Goal: Check status: Check status

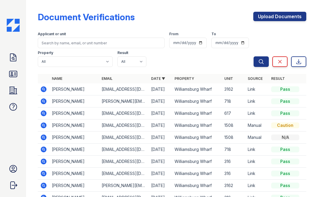
scroll to position [35, 0]
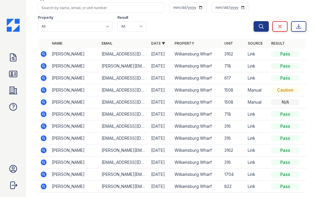
click at [42, 54] on icon at bounding box center [44, 54] width 6 height 6
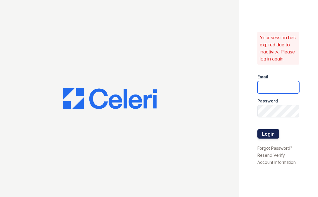
type input "Mindy.Singh@Corcoran.com"
click at [272, 131] on button "Login" at bounding box center [268, 133] width 22 height 9
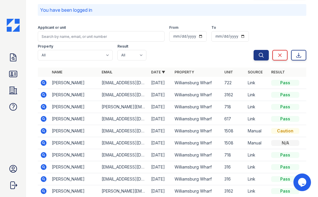
scroll to position [23, 0]
click at [43, 94] on icon at bounding box center [43, 93] width 1 height 1
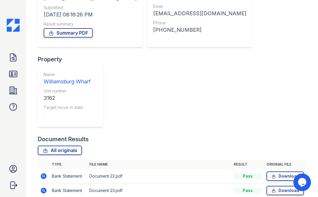
scroll to position [93, 0]
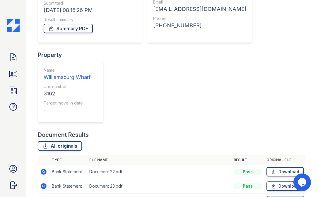
click at [43, 168] on icon at bounding box center [44, 171] width 6 height 6
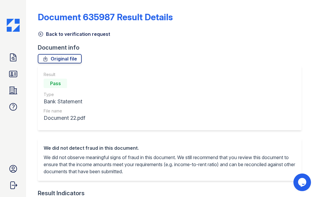
click at [44, 32] on link "Back to verification request" at bounding box center [74, 33] width 72 height 7
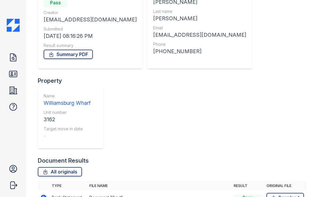
scroll to position [81, 0]
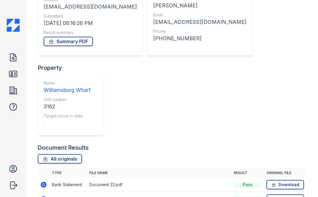
click at [45, 196] on icon at bounding box center [44, 199] width 6 height 6
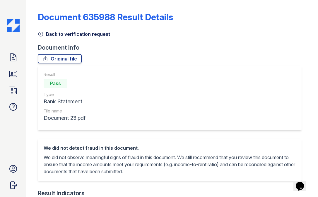
click at [43, 32] on icon at bounding box center [41, 34] width 6 height 6
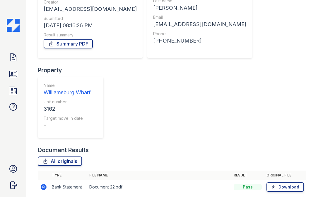
scroll to position [93, 0]
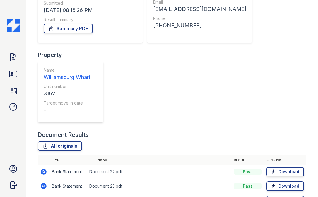
click at [45, 196] on icon at bounding box center [44, 200] width 6 height 6
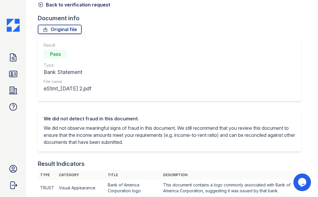
scroll to position [28, 0]
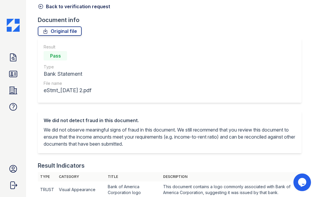
click at [40, 5] on icon at bounding box center [41, 7] width 6 height 6
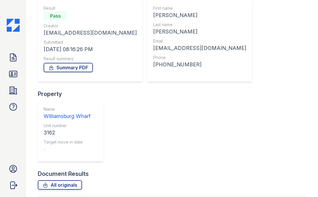
scroll to position [93, 0]
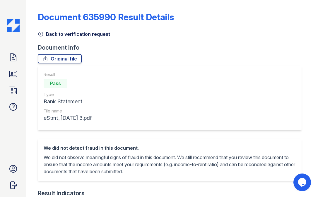
click at [40, 33] on icon at bounding box center [41, 34] width 4 height 4
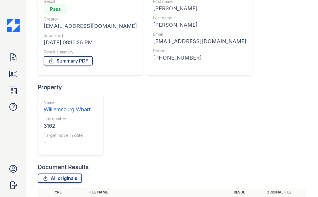
scroll to position [93, 0]
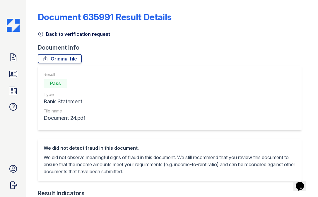
click at [40, 31] on icon at bounding box center [41, 34] width 6 height 6
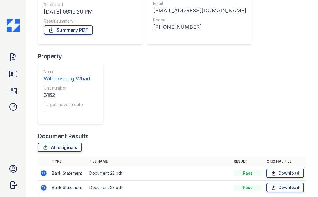
scroll to position [93, 0]
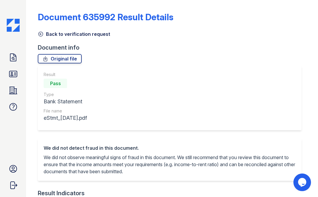
click at [42, 34] on icon at bounding box center [41, 34] width 6 height 6
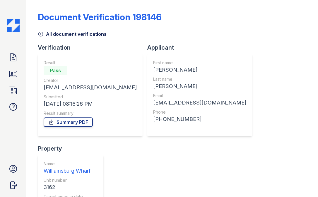
click at [42, 34] on icon at bounding box center [41, 34] width 6 height 6
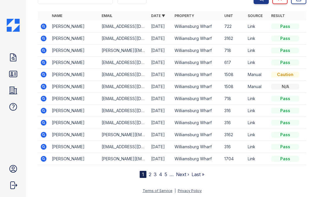
scroll to position [64, 0]
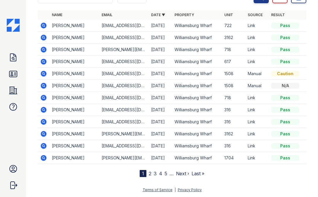
click at [44, 134] on icon at bounding box center [43, 133] width 7 height 7
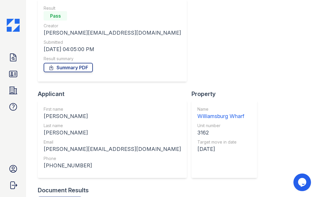
scroll to position [79, 0]
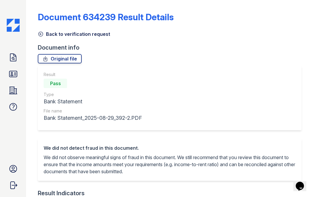
click at [42, 34] on icon at bounding box center [41, 34] width 4 height 4
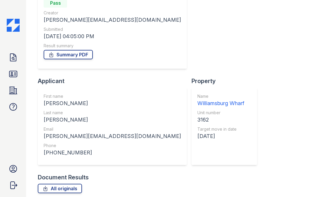
scroll to position [79, 0]
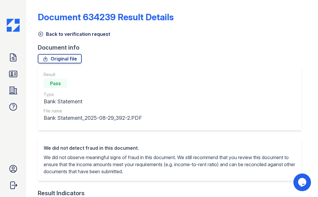
click at [42, 33] on icon at bounding box center [41, 34] width 6 height 6
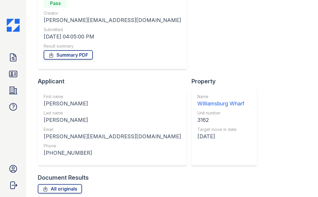
scroll to position [79, 0]
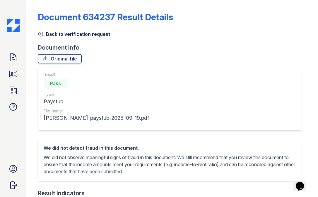
click at [39, 33] on icon at bounding box center [41, 34] width 6 height 6
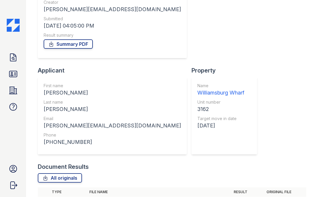
scroll to position [79, 0]
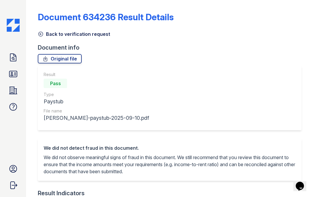
click at [40, 33] on icon at bounding box center [41, 34] width 6 height 6
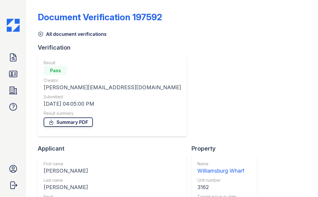
click at [76, 122] on link "Summary PDF" at bounding box center [68, 121] width 49 height 9
click at [41, 32] on icon at bounding box center [41, 34] width 4 height 4
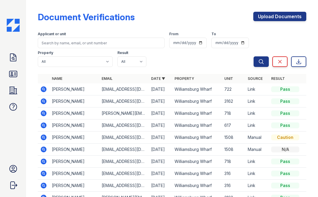
click at [43, 100] on icon at bounding box center [43, 101] width 7 height 7
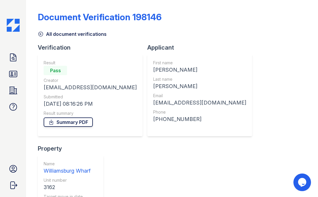
click at [86, 119] on link "Summary PDF" at bounding box center [68, 121] width 49 height 9
click at [89, 14] on div "Document Verification 198146" at bounding box center [100, 17] width 124 height 11
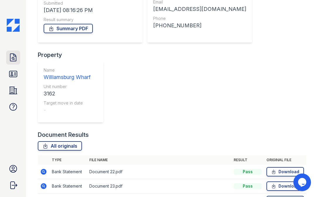
click at [16, 58] on icon at bounding box center [13, 57] width 6 height 7
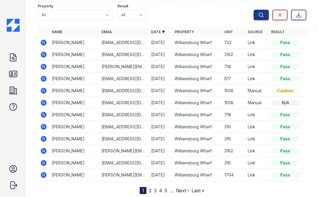
scroll to position [47, 0]
click at [149, 189] on link "2" at bounding box center [150, 190] width 3 height 6
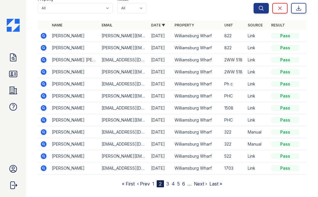
scroll to position [54, 0]
click at [18, 73] on link "ID Verifications" at bounding box center [13, 74] width 14 height 14
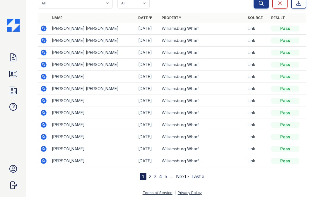
scroll to position [59, 0]
click at [43, 150] on icon at bounding box center [44, 148] width 6 height 6
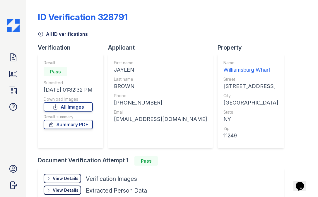
click at [62, 180] on div "View Details" at bounding box center [66, 178] width 26 height 6
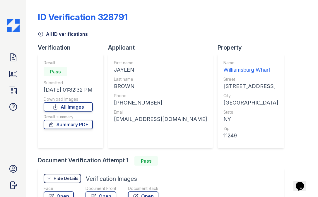
scroll to position [81, 0]
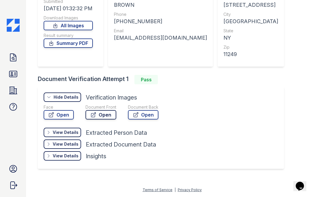
click at [103, 113] on link "Open" at bounding box center [101, 114] width 31 height 9
click at [14, 60] on icon at bounding box center [12, 57] width 9 height 9
